Goal: Find specific page/section: Find specific page/section

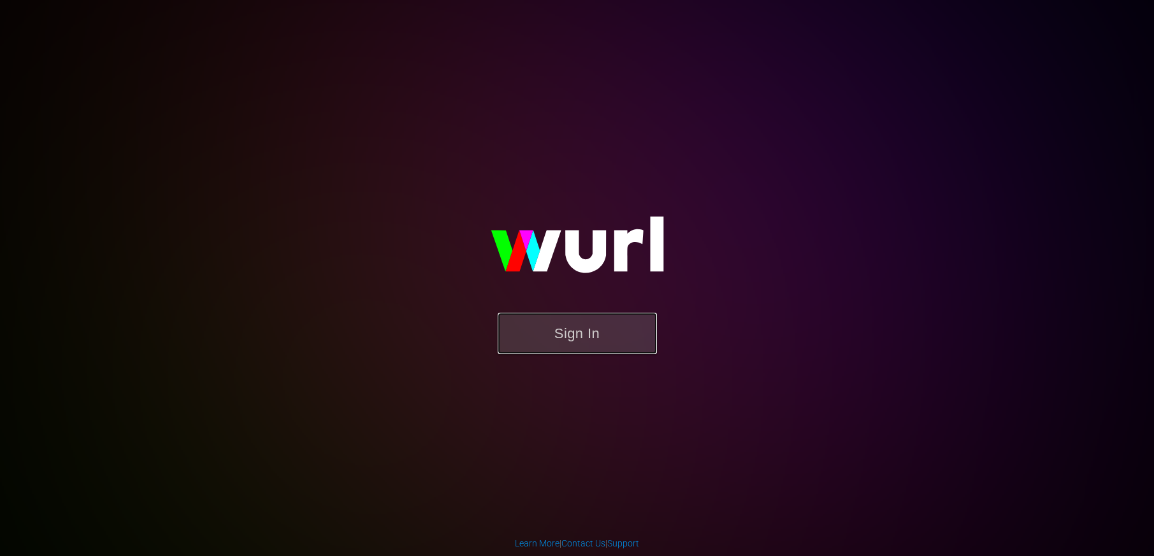
click at [577, 331] on button "Sign In" at bounding box center [576, 333] width 159 height 41
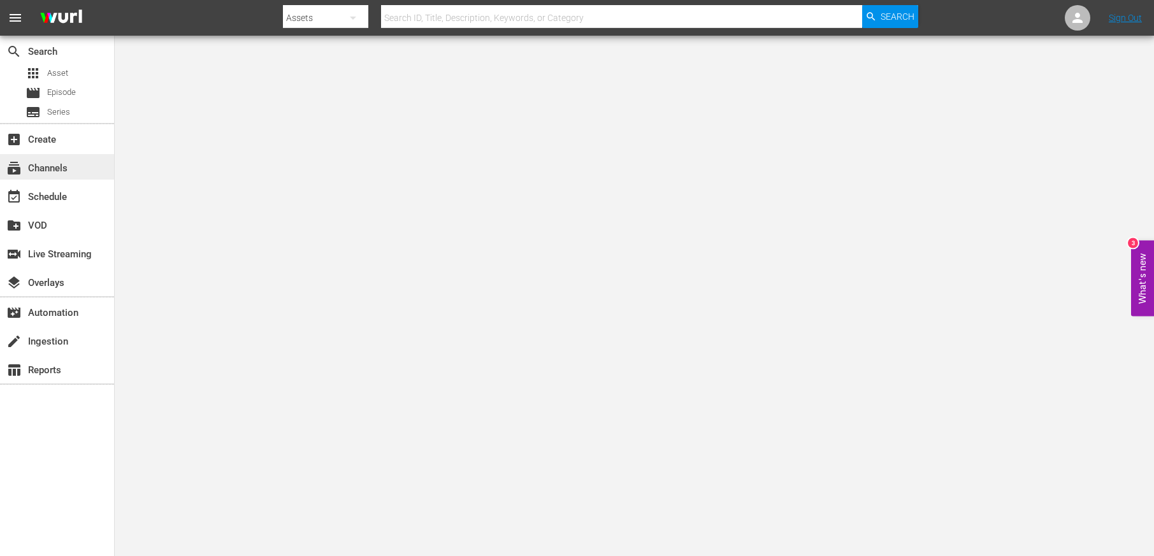
click at [58, 168] on div "subscriptions Channels" at bounding box center [35, 166] width 71 height 11
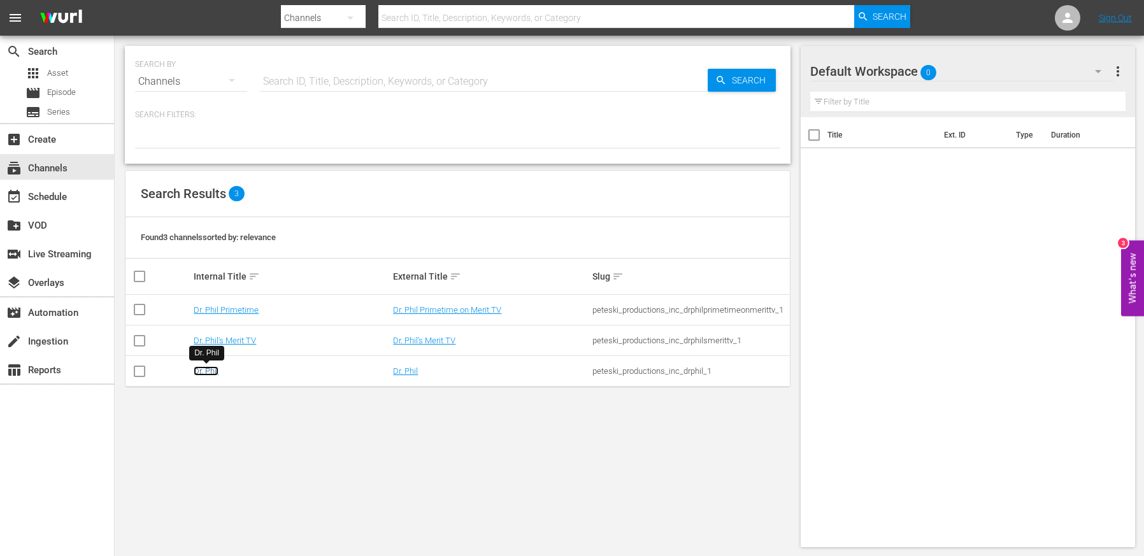
click at [203, 370] on link "Dr. Phil" at bounding box center [206, 371] width 25 height 10
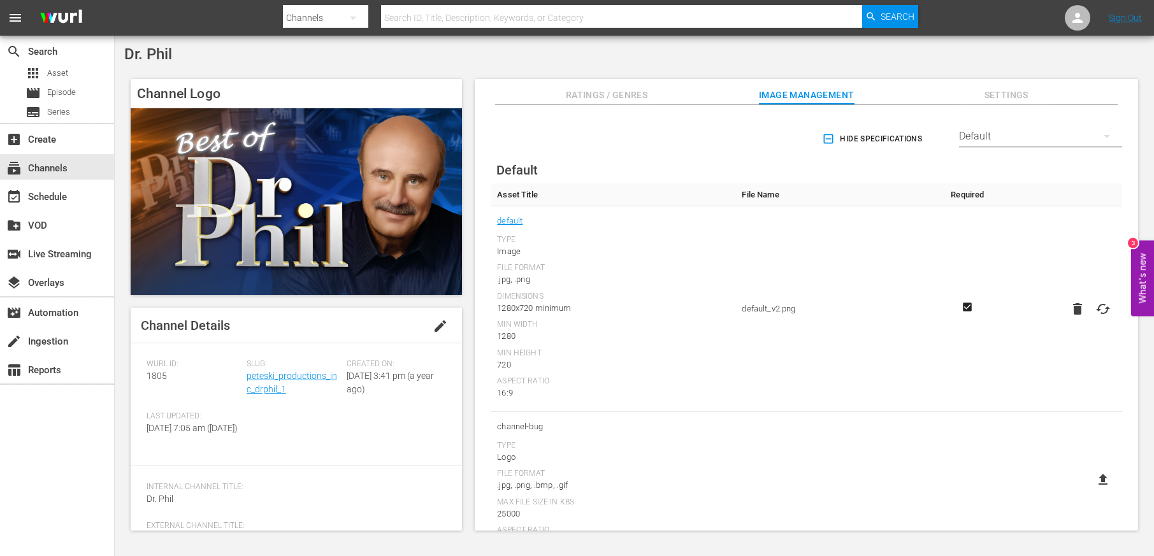
click at [448, 20] on input "text" at bounding box center [621, 18] width 481 height 31
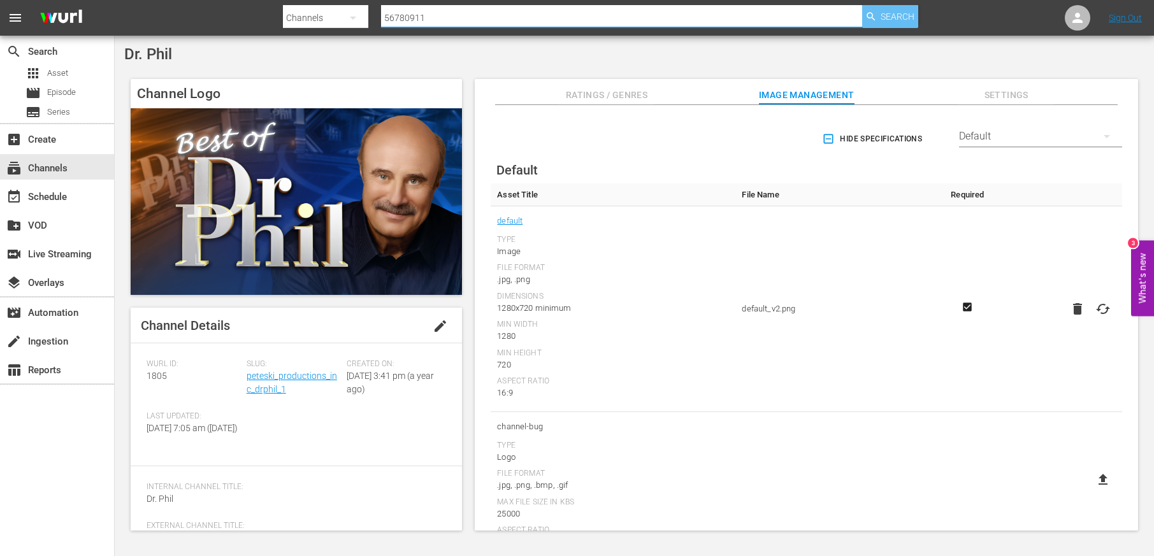
type input "56780911"
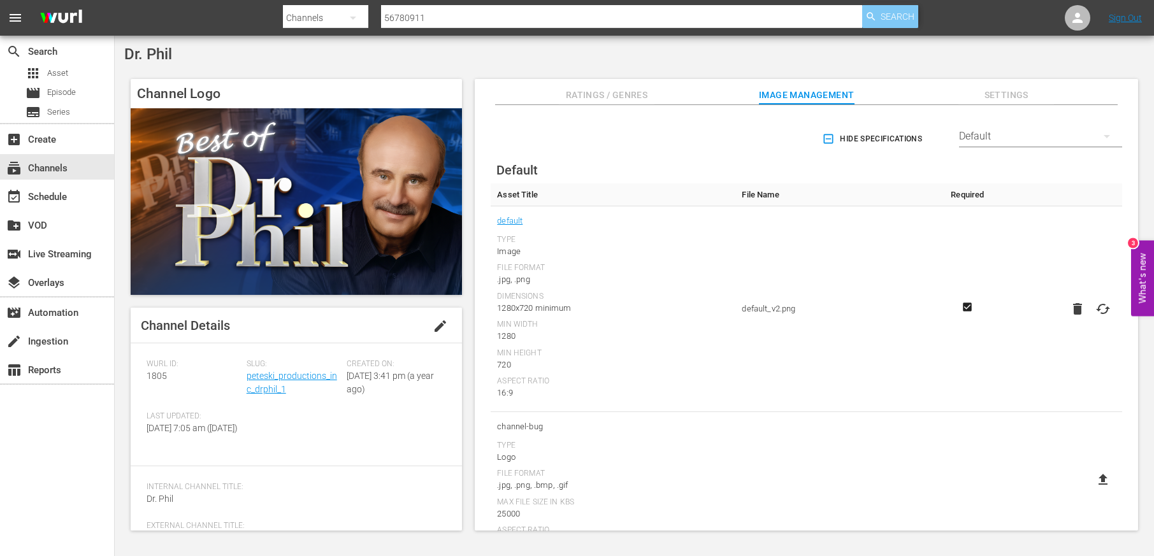
click at [896, 17] on span "Search" at bounding box center [897, 16] width 34 height 23
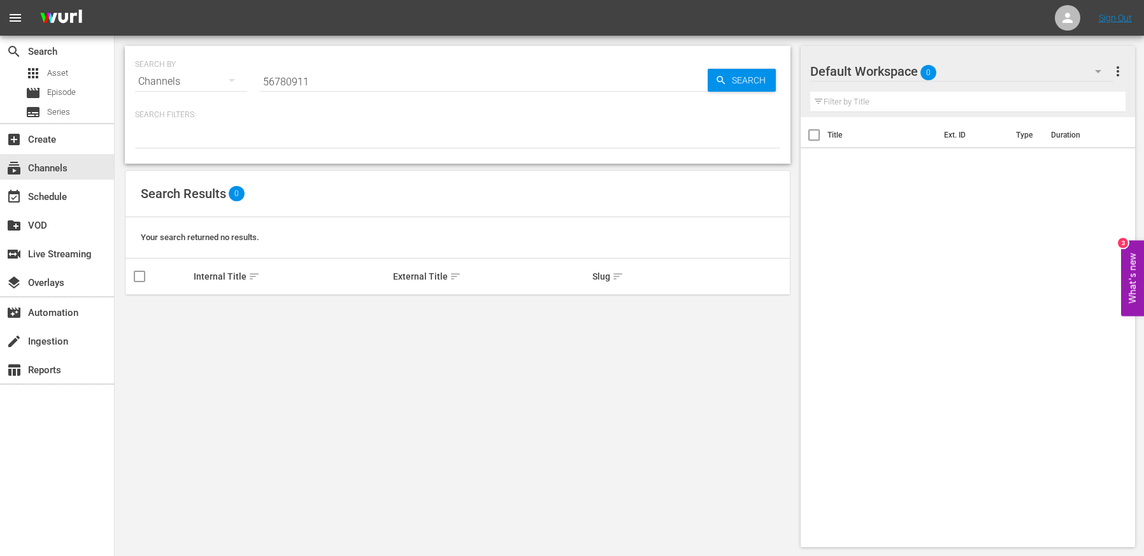
click at [233, 77] on icon "button" at bounding box center [231, 80] width 15 height 15
click at [233, 77] on div "Channels Series Episodes Assets" at bounding box center [572, 278] width 1144 height 556
click at [233, 77] on icon "button" at bounding box center [231, 80] width 15 height 15
click at [174, 169] on div "Episodes" at bounding box center [175, 167] width 51 height 20
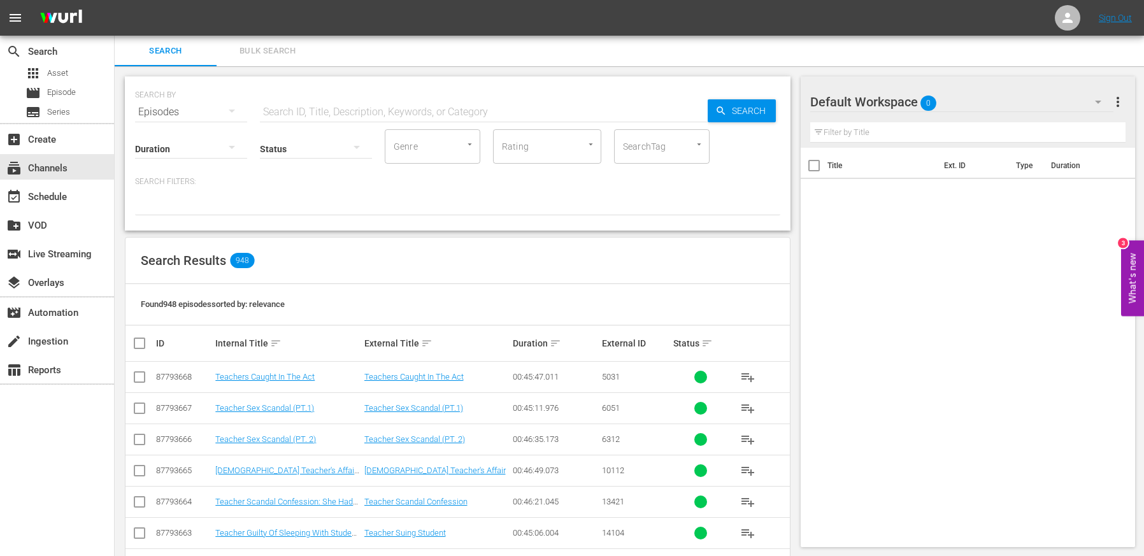
click at [291, 113] on input "text" at bounding box center [484, 112] width 448 height 31
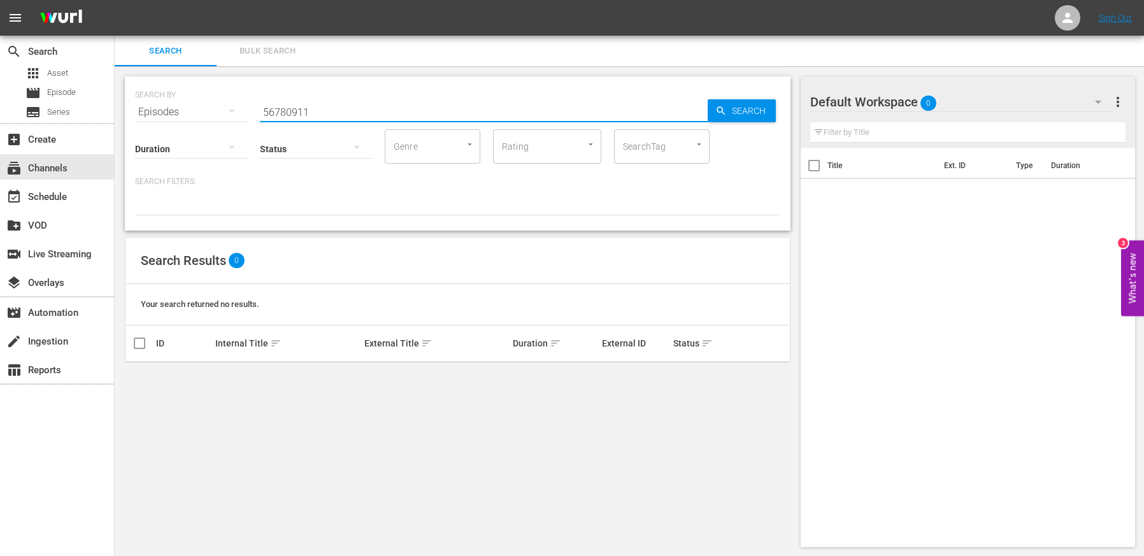
type input "56780911"
drag, startPoint x: 288, startPoint y: 113, endPoint x: 271, endPoint y: 112, distance: 16.6
click at [271, 112] on input "56780911" at bounding box center [484, 112] width 448 height 31
drag, startPoint x: 271, startPoint y: 112, endPoint x: 257, endPoint y: 111, distance: 14.1
click at [260, 111] on input "56780911" at bounding box center [484, 112] width 448 height 31
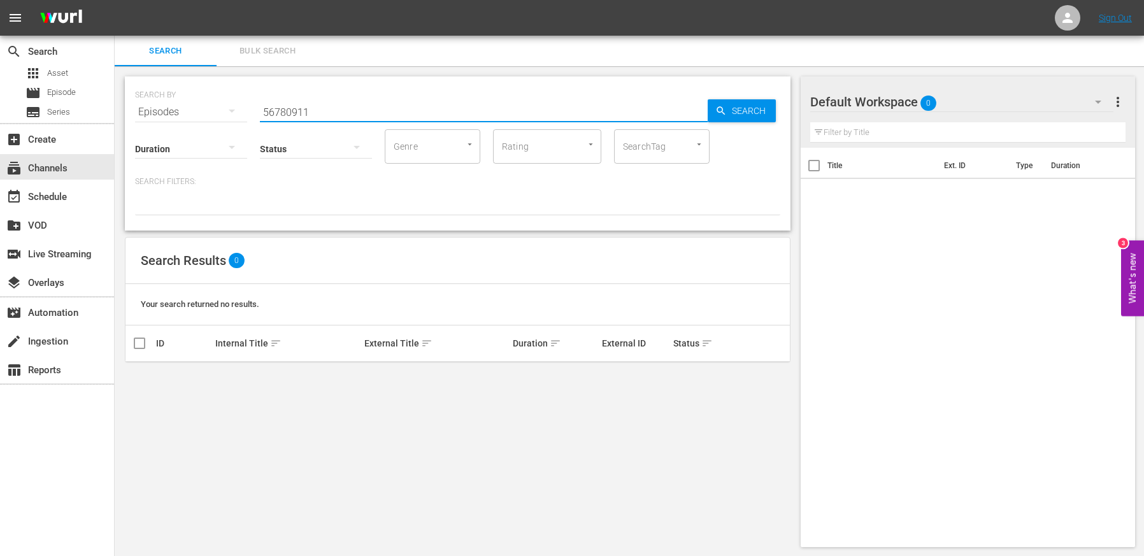
drag, startPoint x: 313, startPoint y: 108, endPoint x: 249, endPoint y: 113, distance: 63.9
click at [260, 113] on input "56780911" at bounding box center [484, 112] width 448 height 31
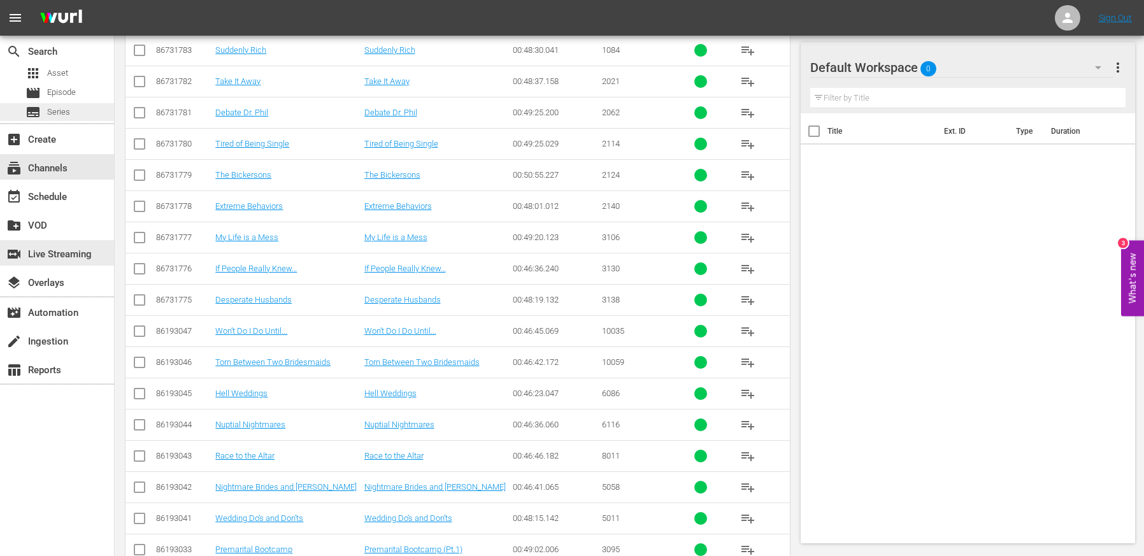
scroll to position [1671, 0]
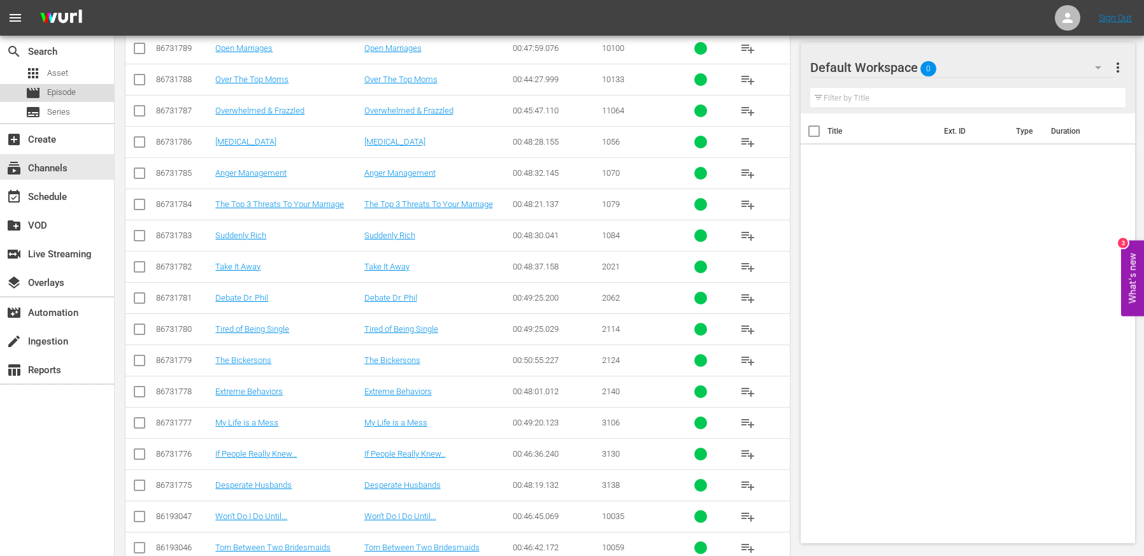
click at [60, 92] on span "Episode" at bounding box center [61, 92] width 29 height 13
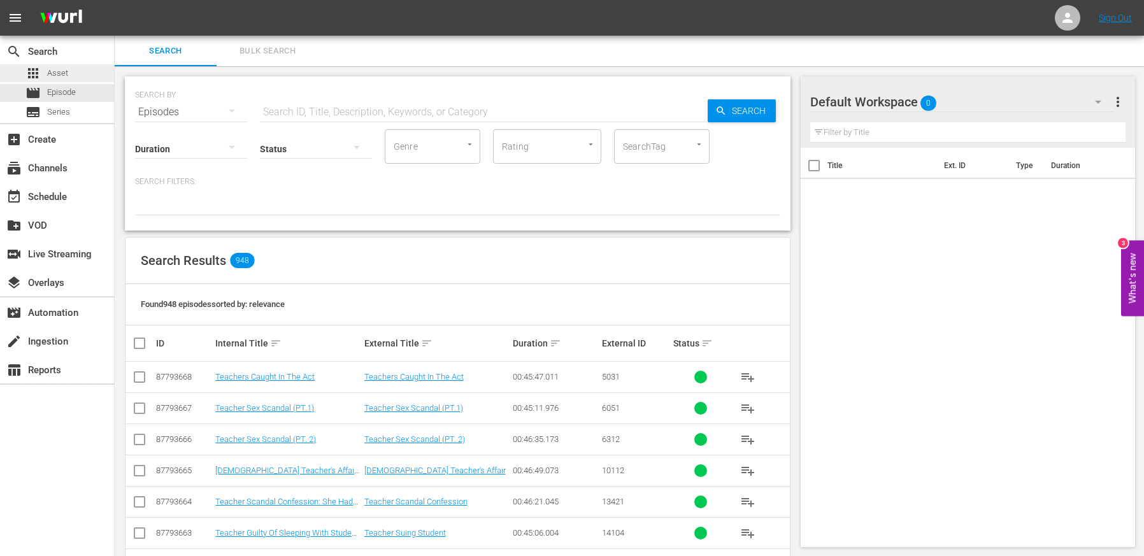
click at [59, 69] on span "Asset" at bounding box center [57, 73] width 21 height 13
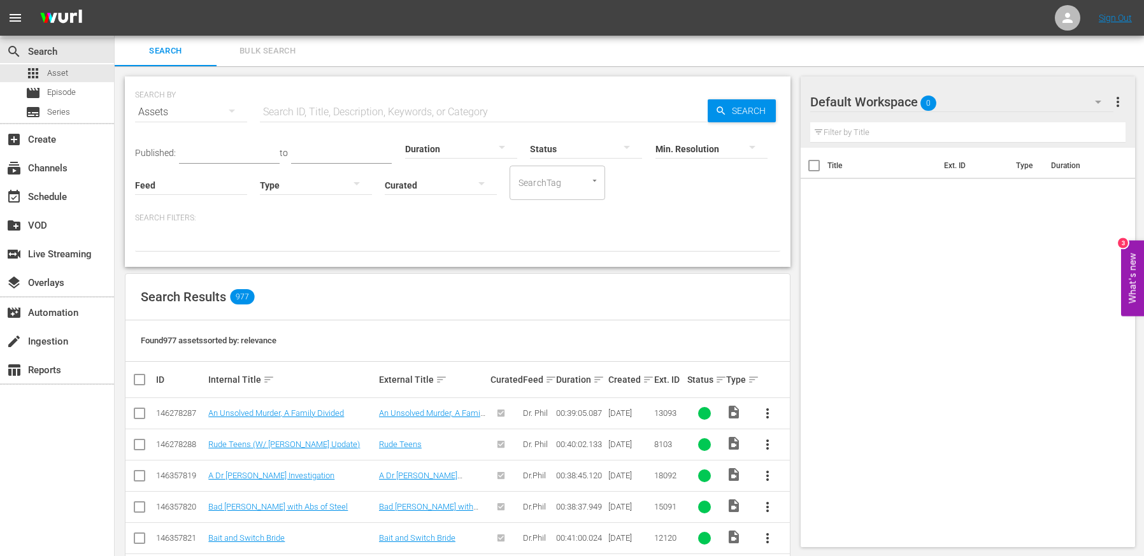
click at [298, 107] on input "text" at bounding box center [484, 112] width 448 height 31
paste input "56780911"
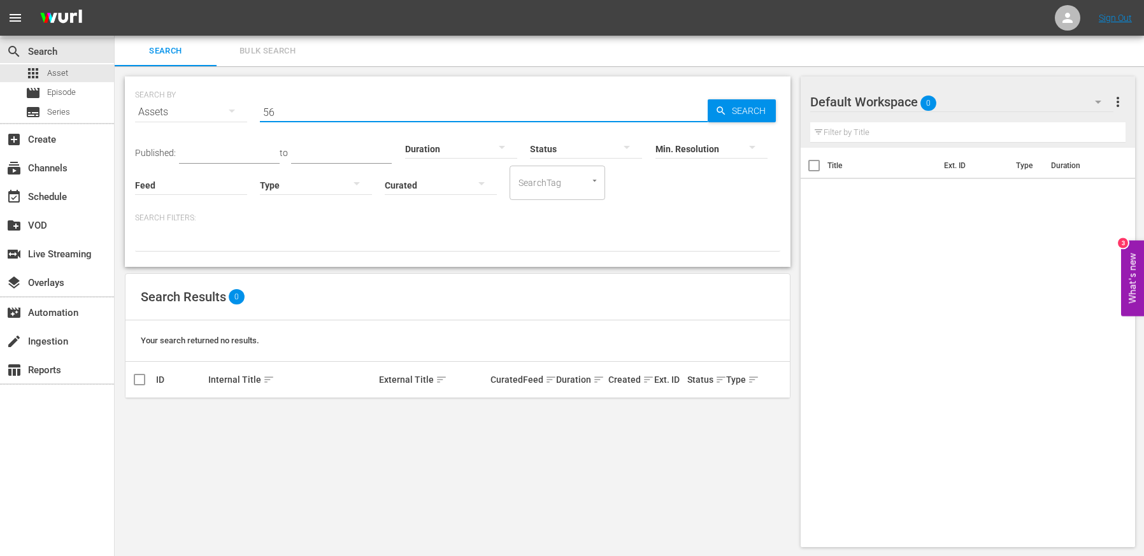
type input "5"
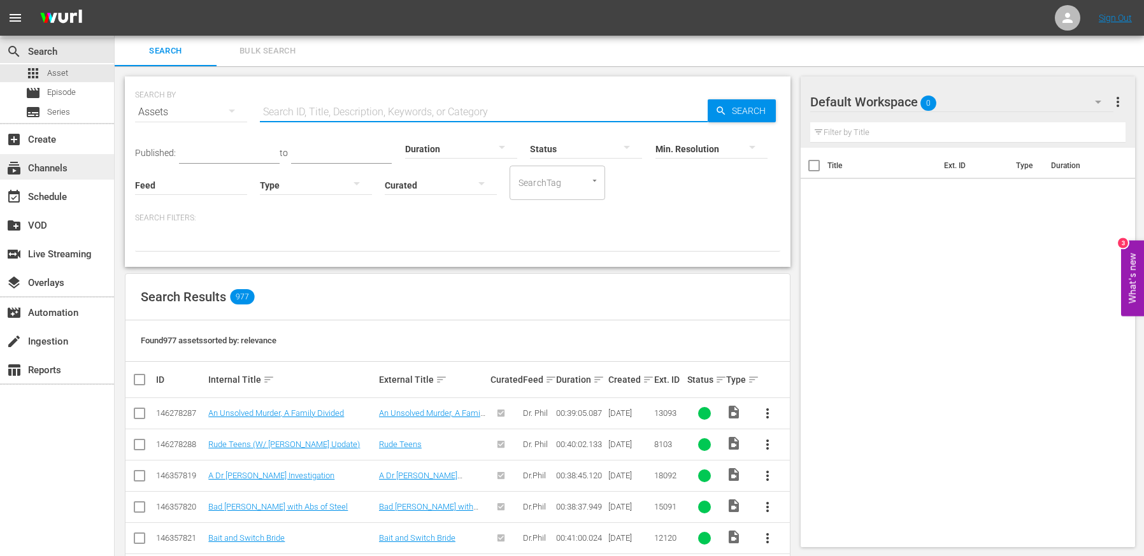
click at [49, 170] on div "subscriptions Channels" at bounding box center [35, 166] width 71 height 11
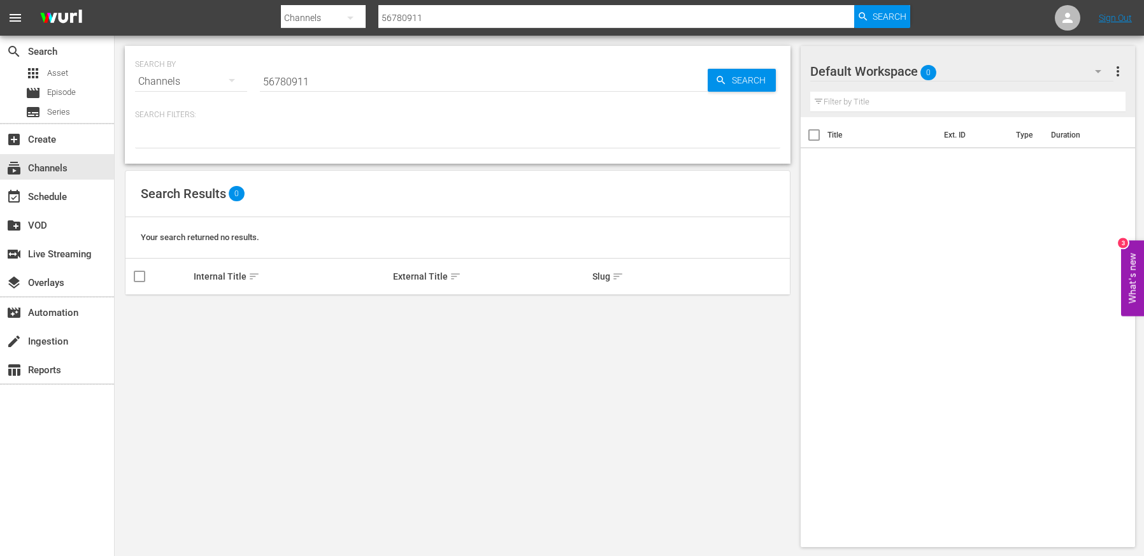
click at [352, 74] on input "56780911" at bounding box center [484, 81] width 448 height 31
type input "5"
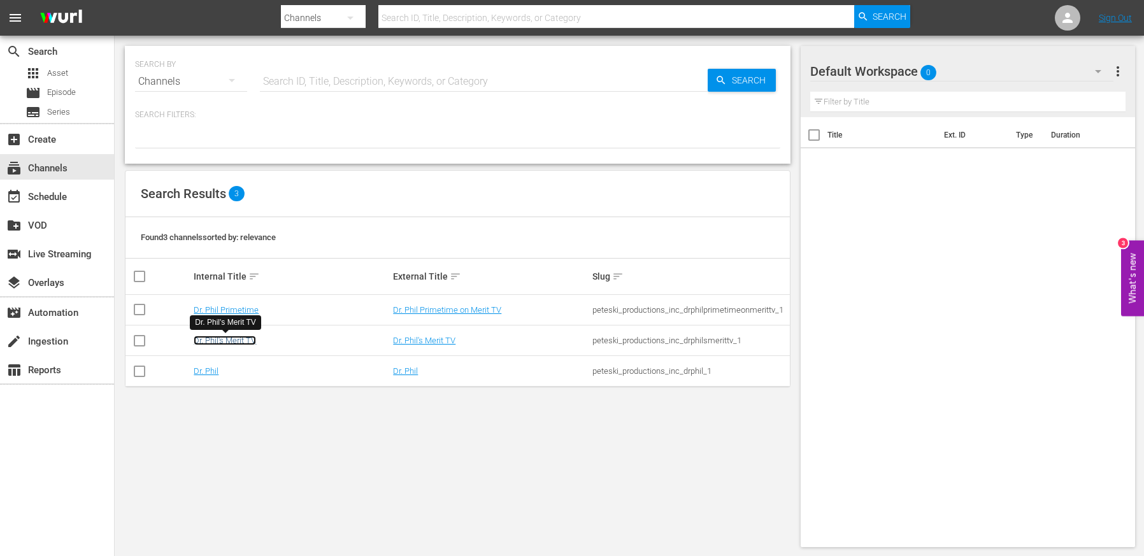
click at [221, 341] on link "Dr. Phil's Merit TV" at bounding box center [225, 341] width 62 height 10
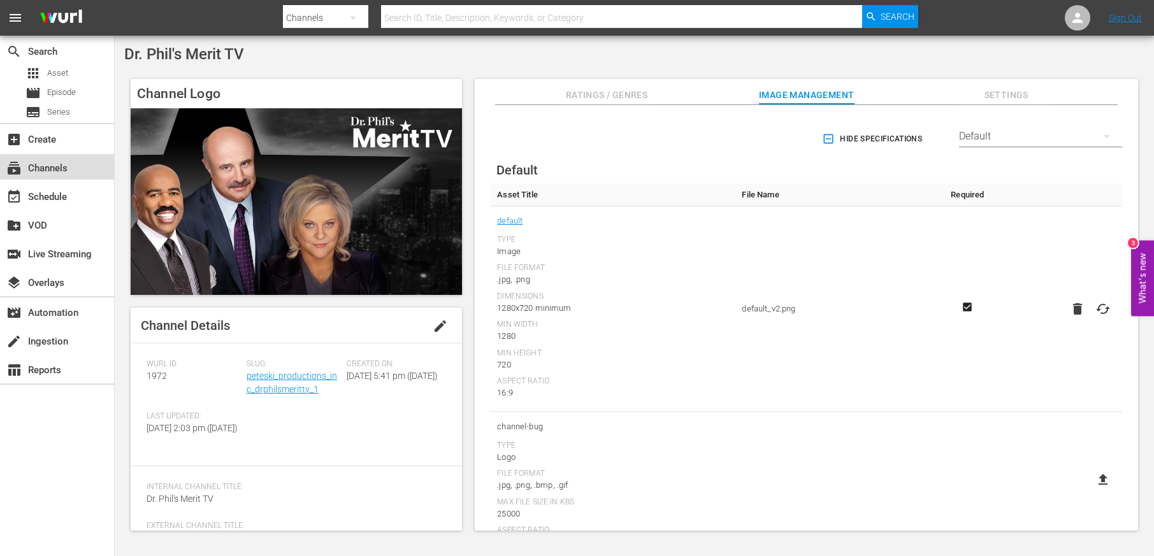
click at [36, 167] on div "subscriptions Channels" at bounding box center [35, 166] width 71 height 11
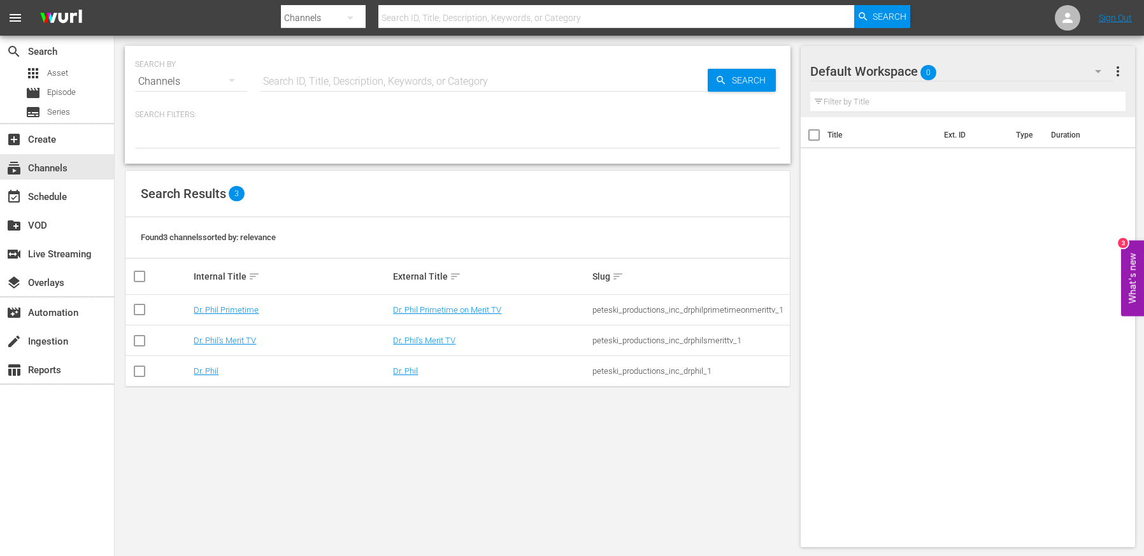
click at [210, 365] on td "Dr. Phil" at bounding box center [291, 371] width 199 height 31
click at [210, 371] on link "Dr. Phil" at bounding box center [206, 371] width 25 height 10
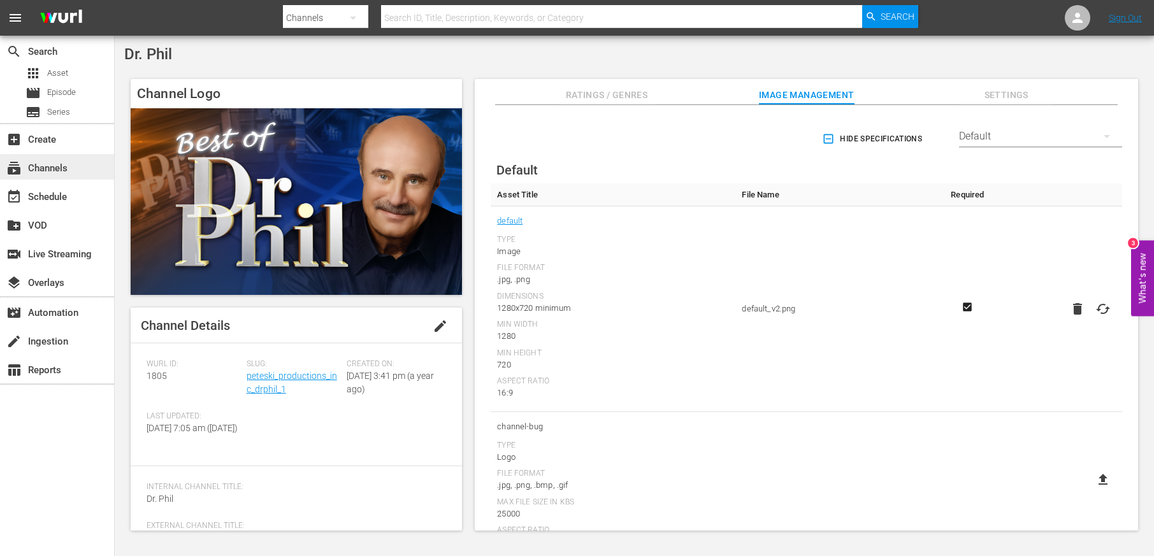
click at [51, 168] on div "subscriptions Channels" at bounding box center [35, 166] width 71 height 11
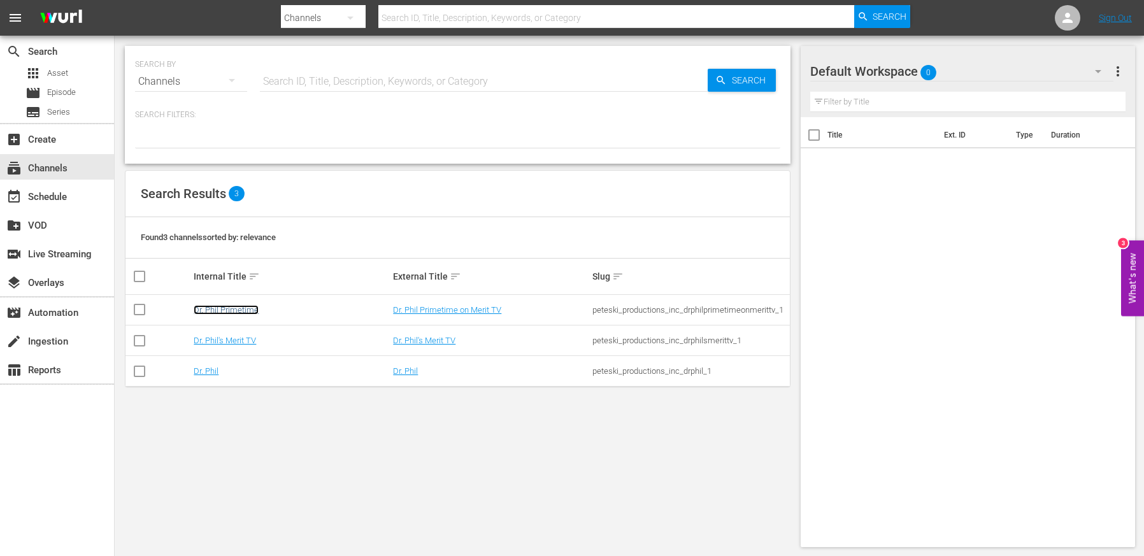
click at [231, 312] on link "Dr. Phil Primetime" at bounding box center [226, 310] width 65 height 10
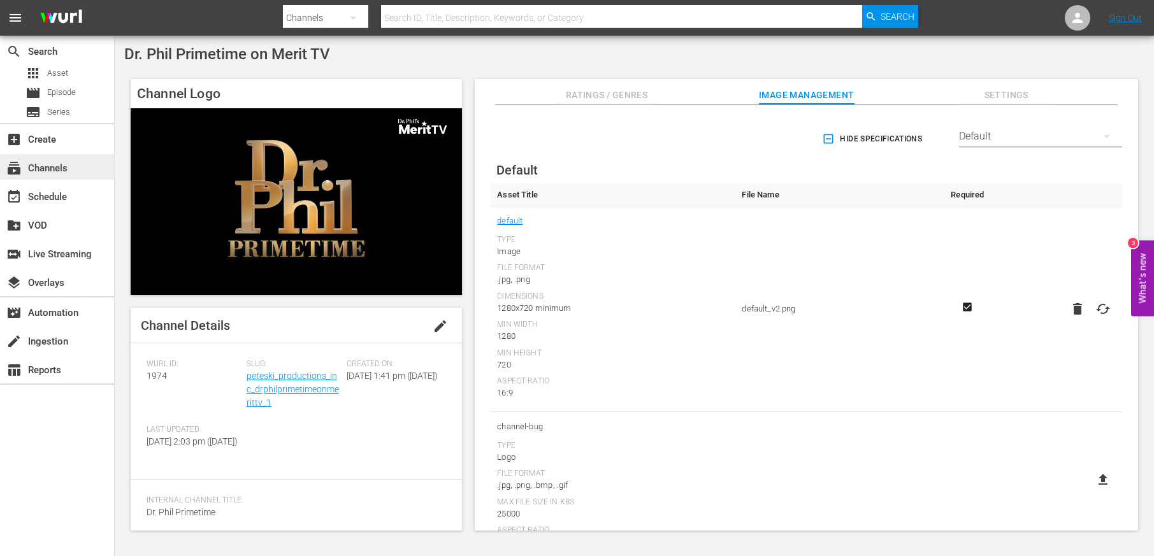
click at [44, 169] on div "subscriptions Channels" at bounding box center [35, 166] width 71 height 11
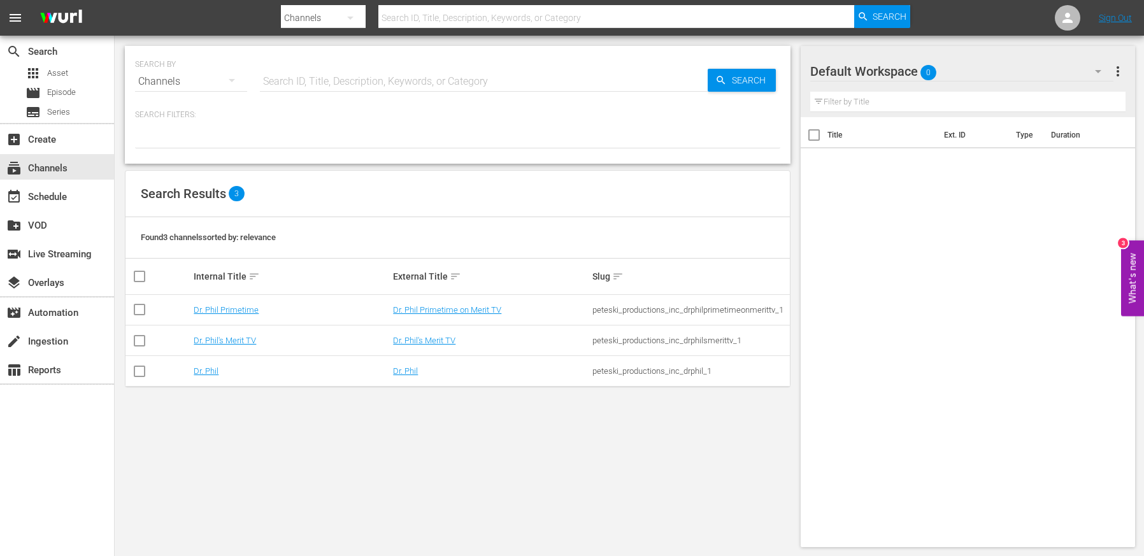
click at [228, 82] on icon "button" at bounding box center [231, 80] width 15 height 15
click at [178, 168] on div "Episodes" at bounding box center [175, 167] width 51 height 20
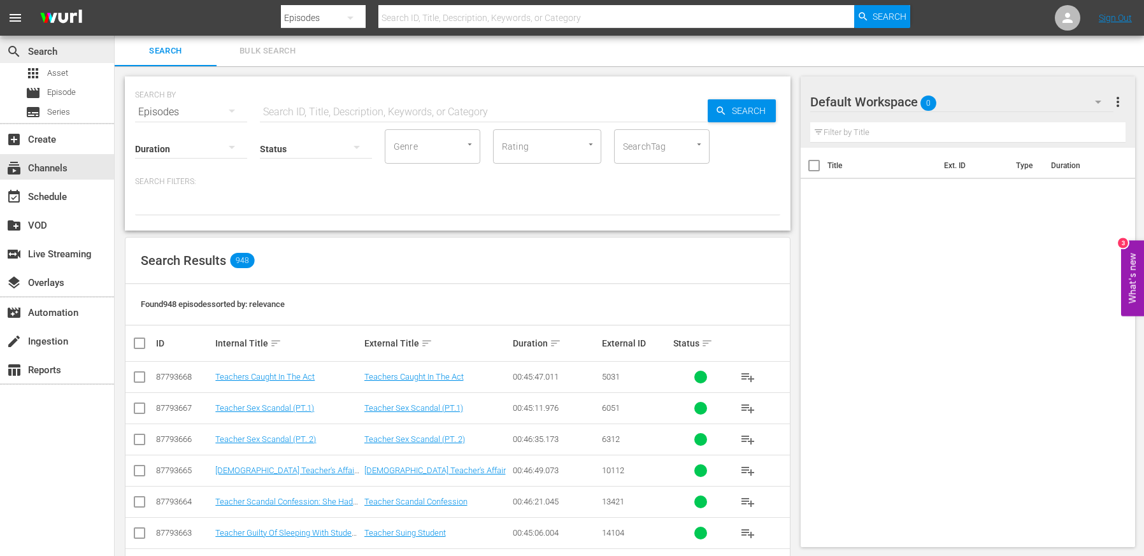
click at [48, 50] on div "search Search" at bounding box center [35, 48] width 71 height 11
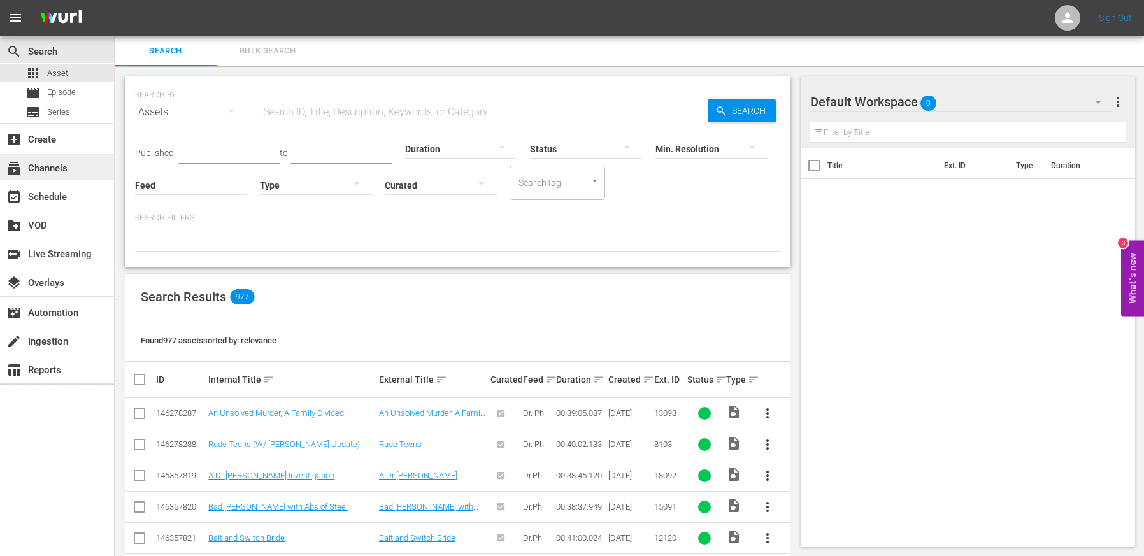
click at [43, 171] on div "subscriptions Channels" at bounding box center [35, 166] width 71 height 11
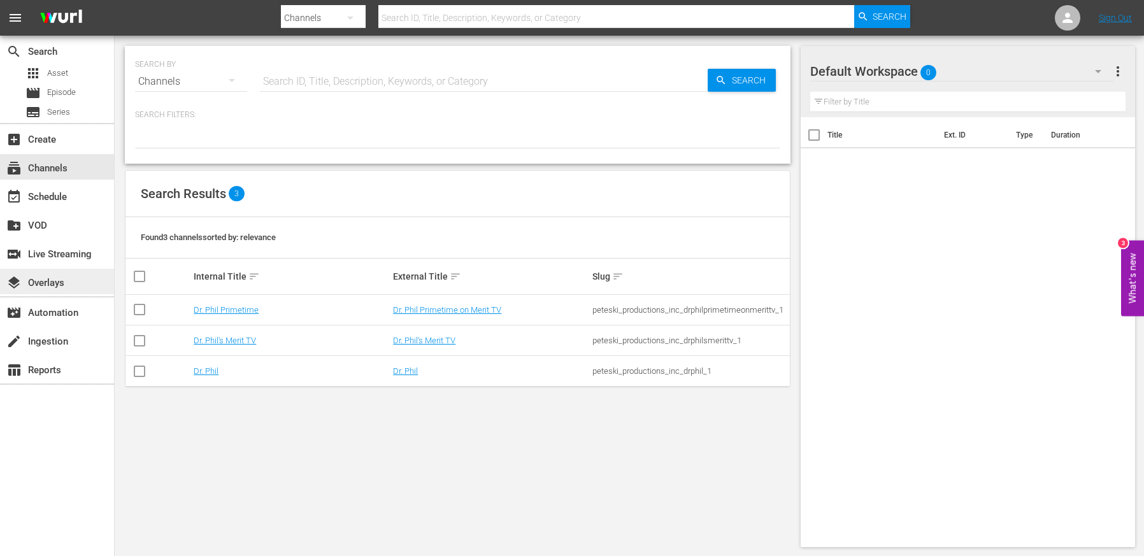
click at [48, 285] on div "layers Overlays" at bounding box center [35, 280] width 71 height 11
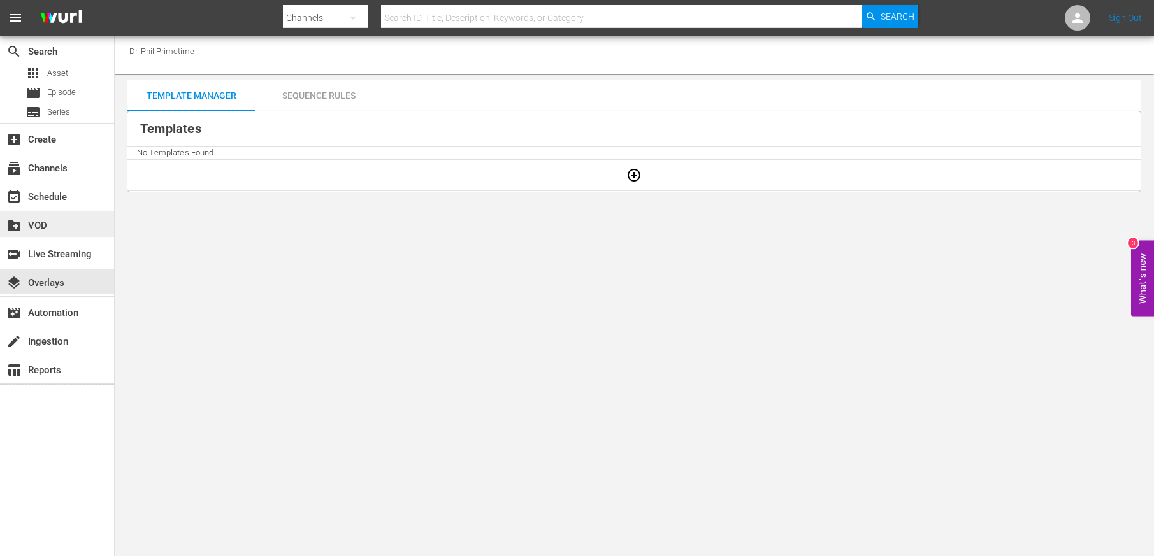
click at [36, 229] on div "create_new_folder VOD" at bounding box center [35, 223] width 71 height 11
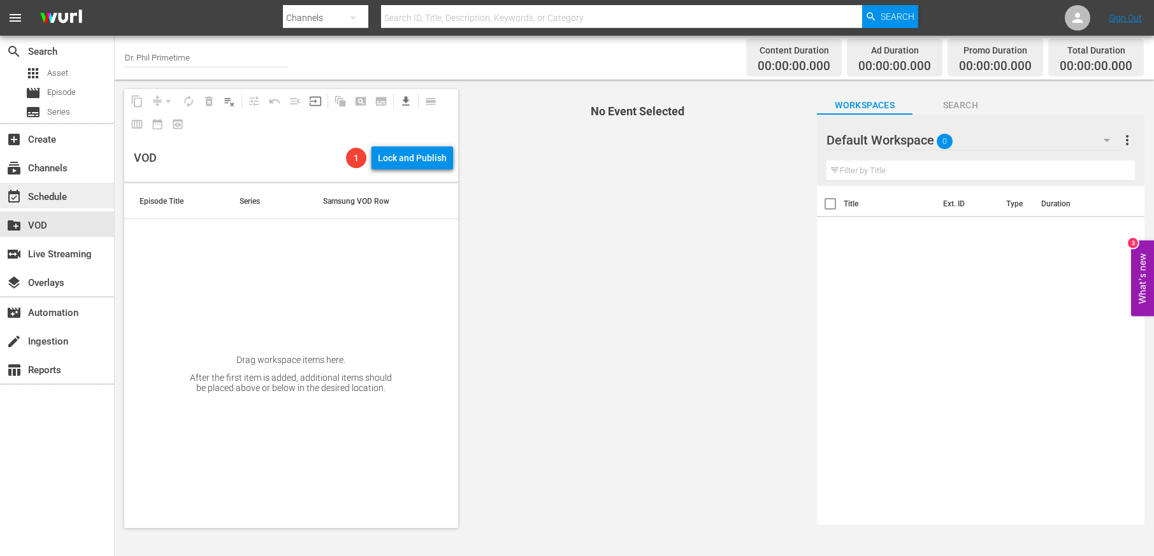
click at [45, 195] on div "event_available Schedule" at bounding box center [35, 194] width 71 height 11
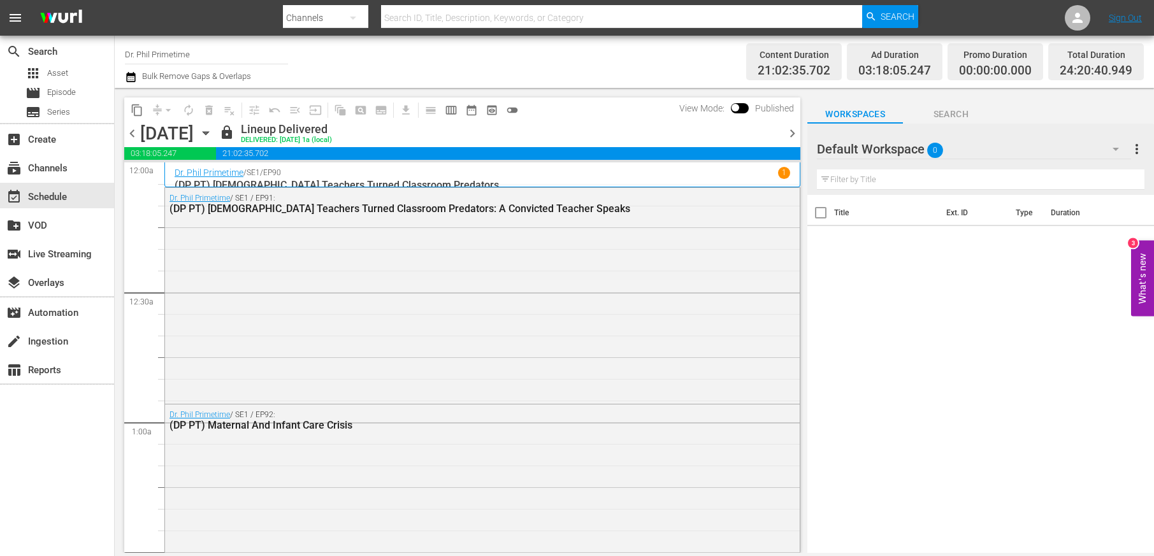
click at [163, 54] on input "Dr. Phil Primetime" at bounding box center [206, 54] width 163 height 31
click at [218, 50] on input "Dr. Phil Primetime" at bounding box center [206, 54] width 163 height 31
click at [398, 53] on div "Channel Title Dr. Phil Primetime Bulk Remove Gaps & Overlaps" at bounding box center [402, 62] width 555 height 46
click at [357, 17] on icon "button" at bounding box center [352, 17] width 15 height 15
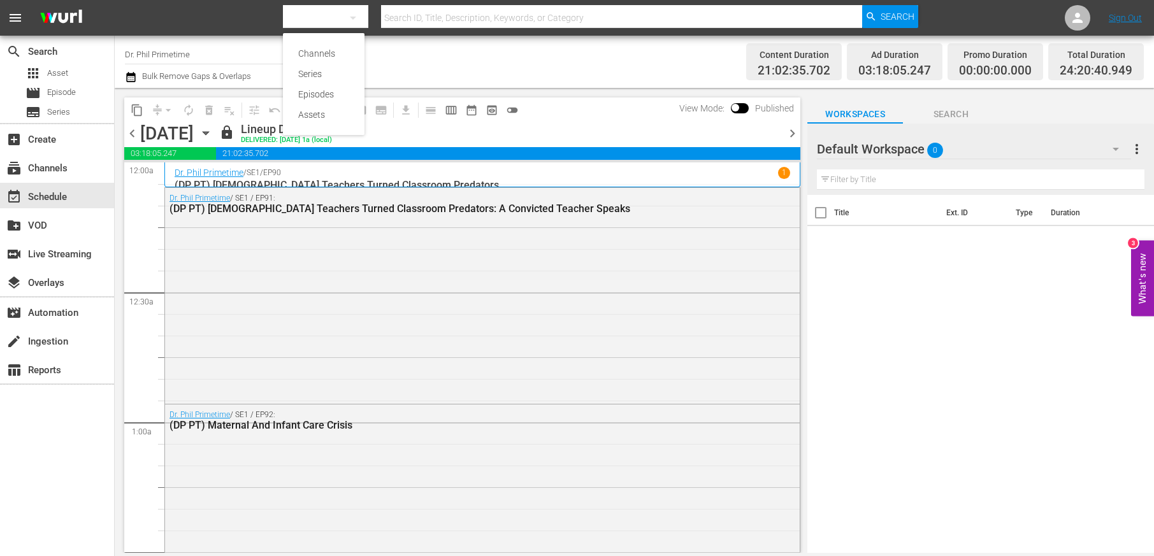
click at [357, 17] on div "Channels Series Episodes Assets" at bounding box center [577, 278] width 1154 height 556
click at [48, 168] on div "subscriptions Channels" at bounding box center [35, 166] width 71 height 11
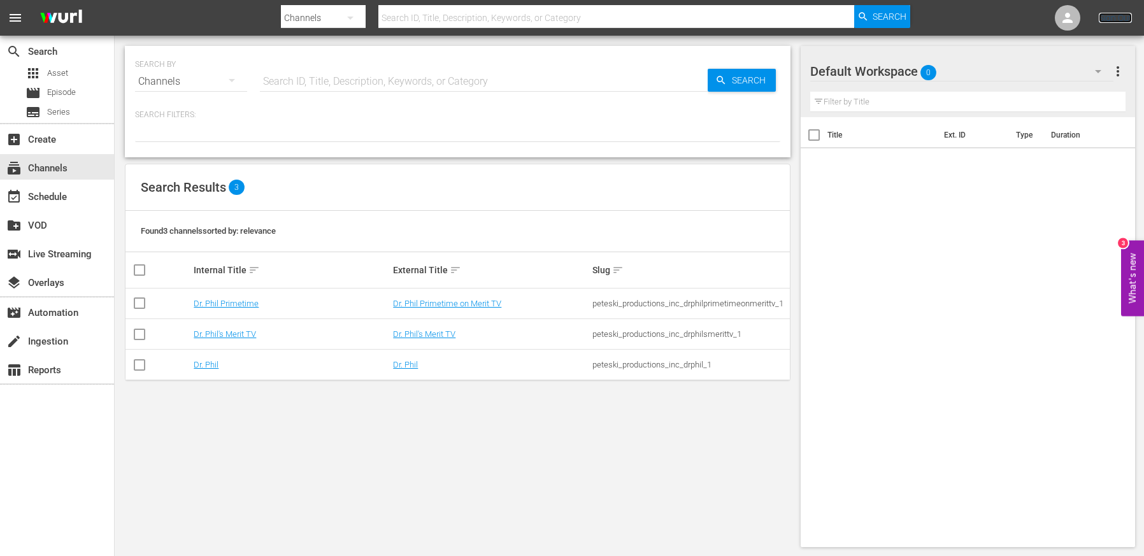
click at [1126, 23] on link "Sign Out" at bounding box center [1115, 18] width 33 height 10
